Goal: Task Accomplishment & Management: Use online tool/utility

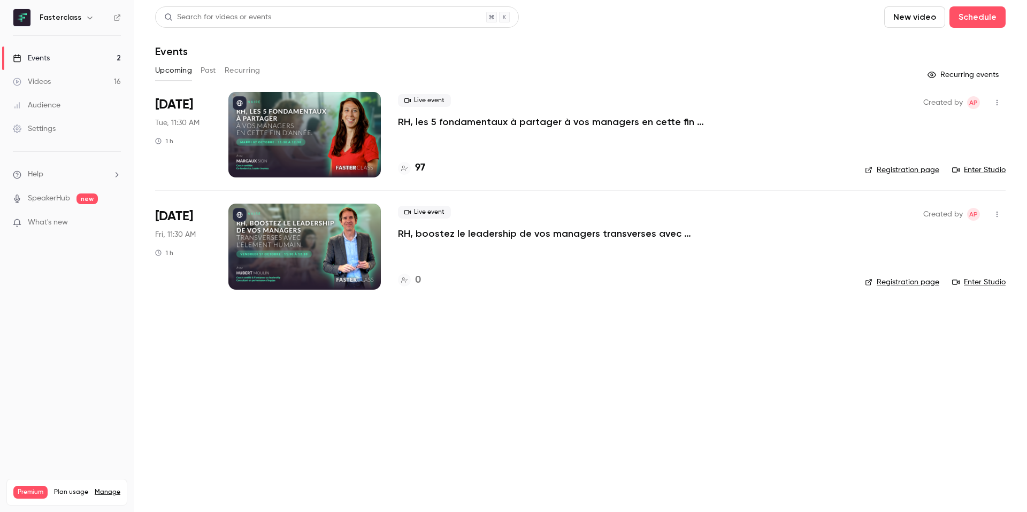
click at [347, 133] on div at bounding box center [304, 135] width 152 height 86
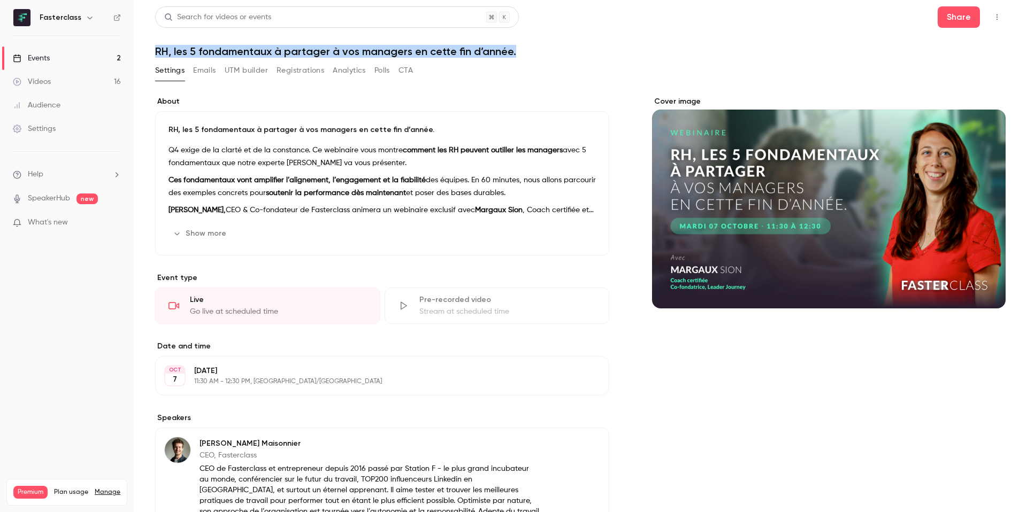
drag, startPoint x: 156, startPoint y: 53, endPoint x: 516, endPoint y: 56, distance: 360.0
click at [516, 55] on h1 "RH, les 5 fondamentaux à partager à vos managers en cette fin d’année." at bounding box center [580, 51] width 851 height 13
copy h1 "RH, les 5 fondamentaux à partager à vos managers en cette fin d’année."
drag, startPoint x: 226, startPoint y: 66, endPoint x: 226, endPoint y: 72, distance: 5.4
click at [226, 66] on button "UTM builder" at bounding box center [246, 70] width 43 height 17
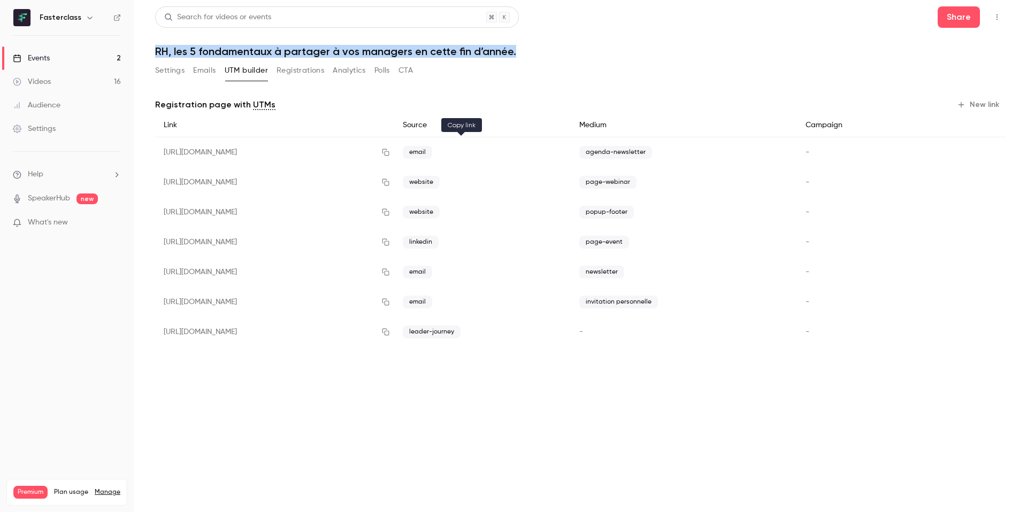
click at [390, 150] on icon "button" at bounding box center [385, 152] width 9 height 7
drag, startPoint x: 172, startPoint y: 70, endPoint x: 154, endPoint y: 64, distance: 19.0
click at [172, 70] on button "Settings" at bounding box center [169, 70] width 29 height 17
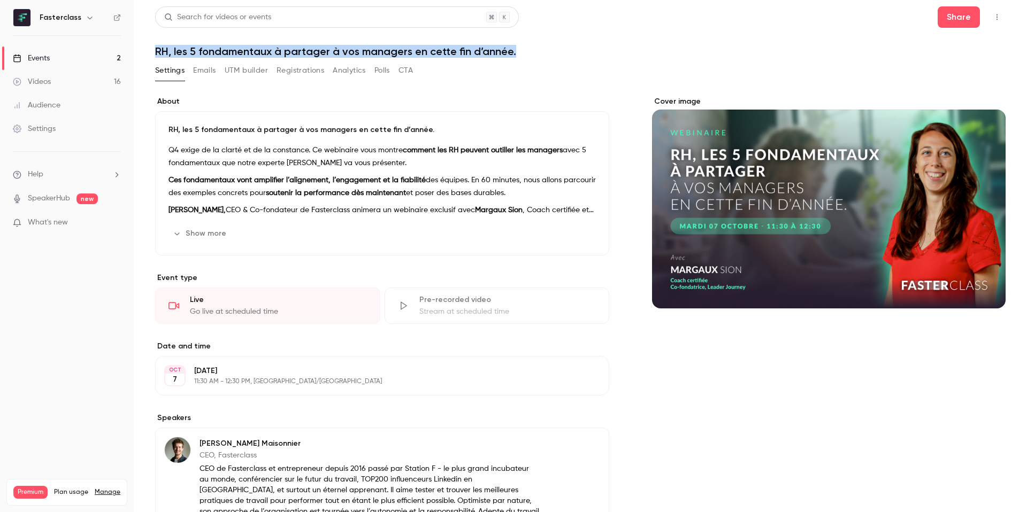
click at [67, 51] on link "Events 2" at bounding box center [67, 59] width 134 height 24
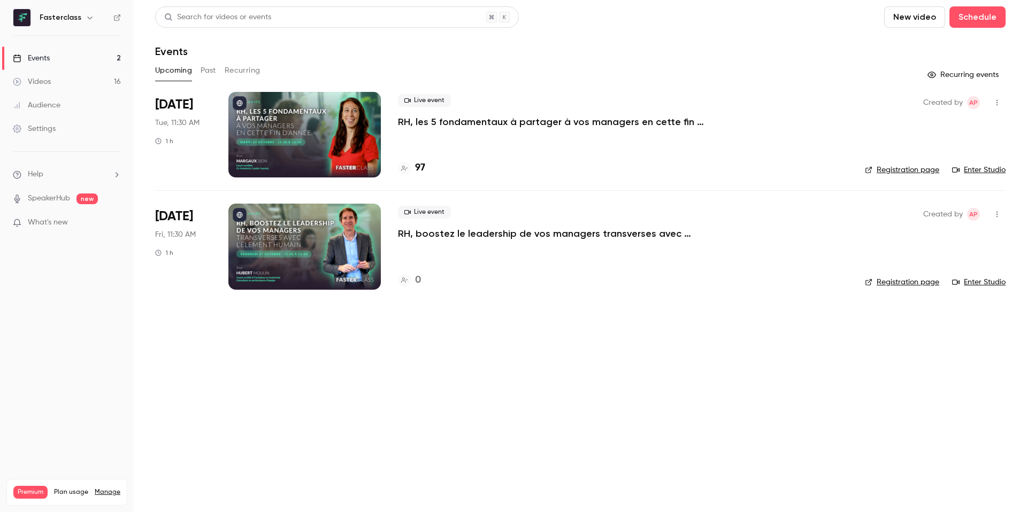
click at [303, 250] on div at bounding box center [304, 247] width 152 height 86
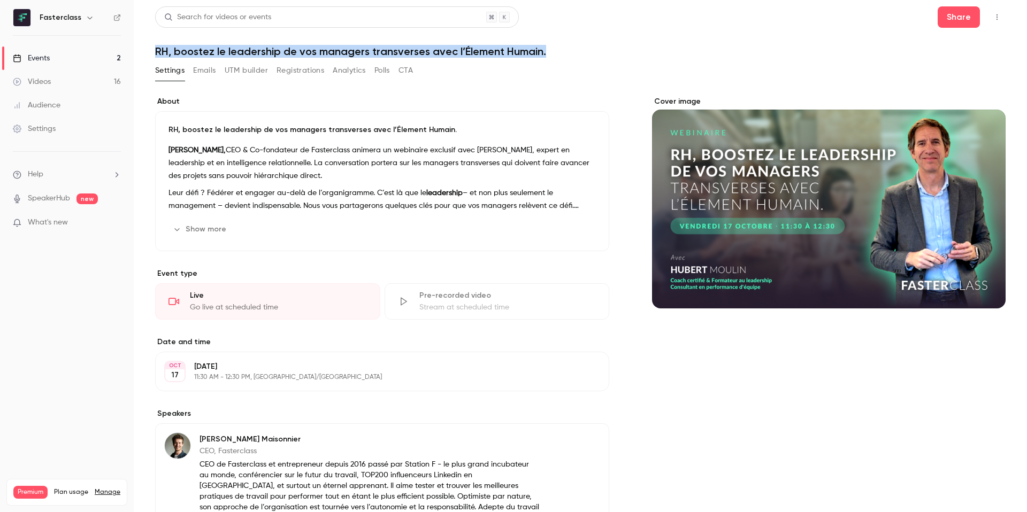
drag, startPoint x: 186, startPoint y: 47, endPoint x: 591, endPoint y: 52, distance: 405.0
click at [593, 49] on main "Search for videos or events Share RH, boostez le leadership de vos managers tra…" at bounding box center [580, 256] width 893 height 512
copy h1 "RH, boostez le leadership de vos managers transverses avec l’Élement Humain."
drag, startPoint x: 250, startPoint y: 70, endPoint x: 542, endPoint y: 234, distance: 335.1
click at [250, 70] on button "UTM builder" at bounding box center [246, 70] width 43 height 17
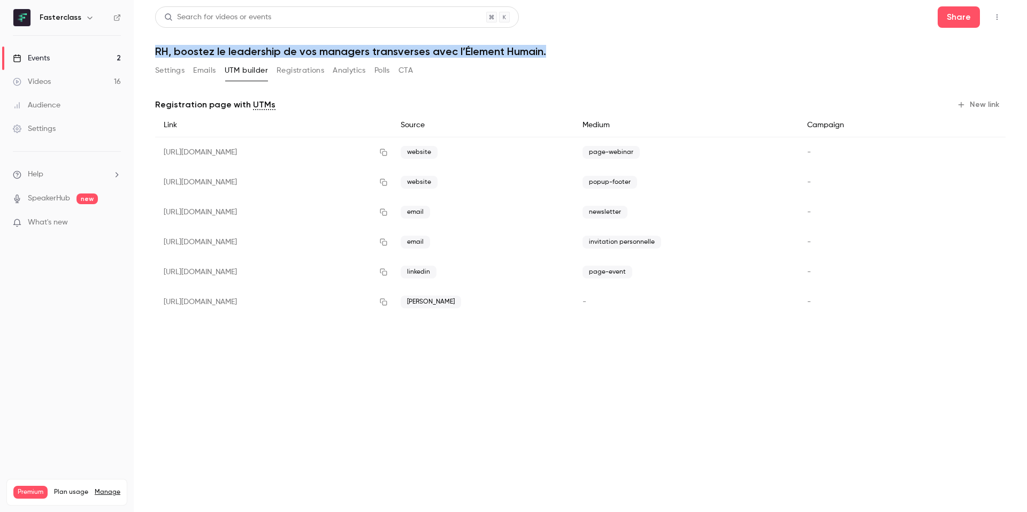
click at [968, 102] on button "New link" at bounding box center [979, 104] width 53 height 17
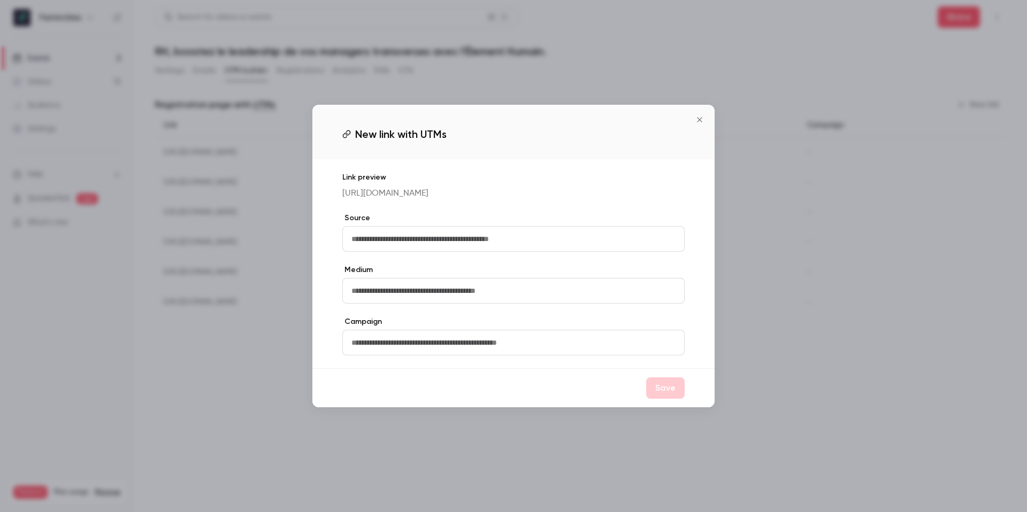
click at [455, 247] on input "text" at bounding box center [513, 239] width 342 height 26
type input "*****"
click at [426, 300] on input "text" at bounding box center [513, 291] width 342 height 26
type input "**"
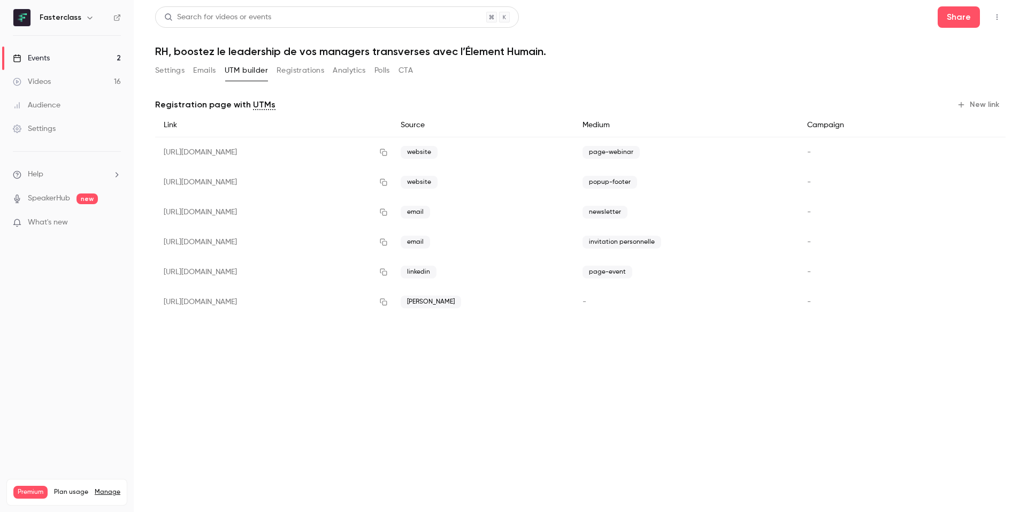
click at [978, 103] on button "New link" at bounding box center [979, 104] width 53 height 17
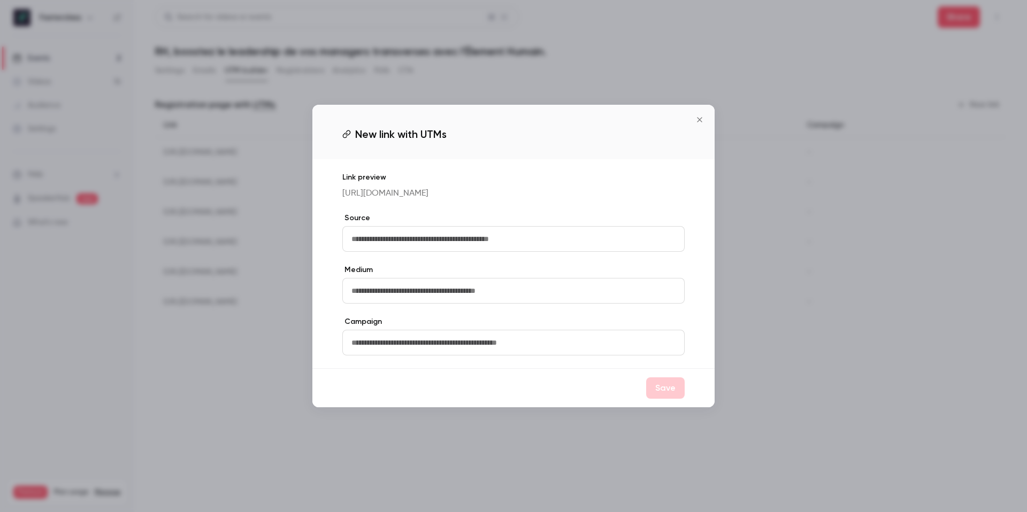
click at [552, 249] on input "text" at bounding box center [513, 239] width 342 height 26
type input "*****"
click at [432, 297] on input "text" at bounding box center [513, 291] width 342 height 26
type input "**********"
click at [667, 399] on button "Save" at bounding box center [665, 388] width 39 height 21
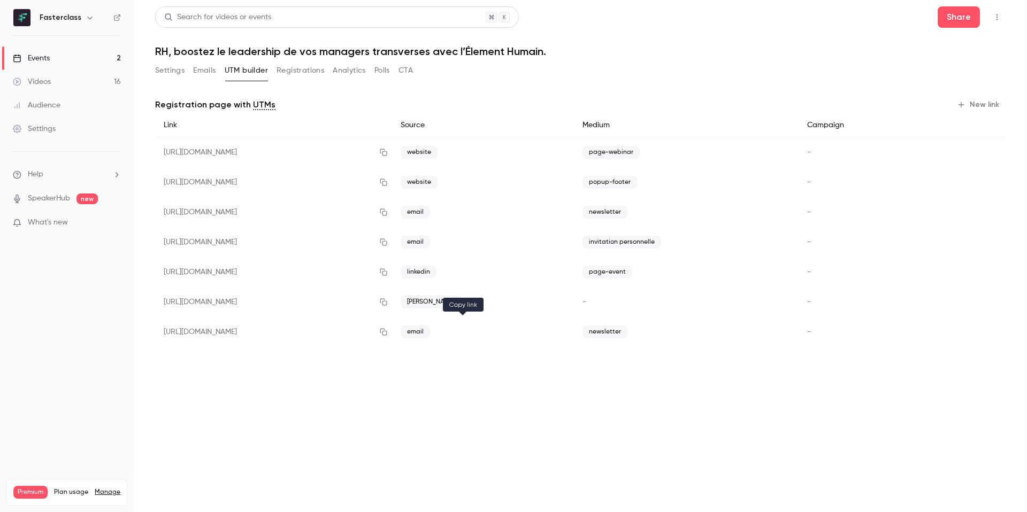
click at [392, 336] on button "button" at bounding box center [383, 332] width 17 height 17
click at [989, 333] on icon "button" at bounding box center [988, 332] width 6 height 7
click at [392, 218] on button "button" at bounding box center [383, 212] width 17 height 17
